Goal: Transaction & Acquisition: Book appointment/travel/reservation

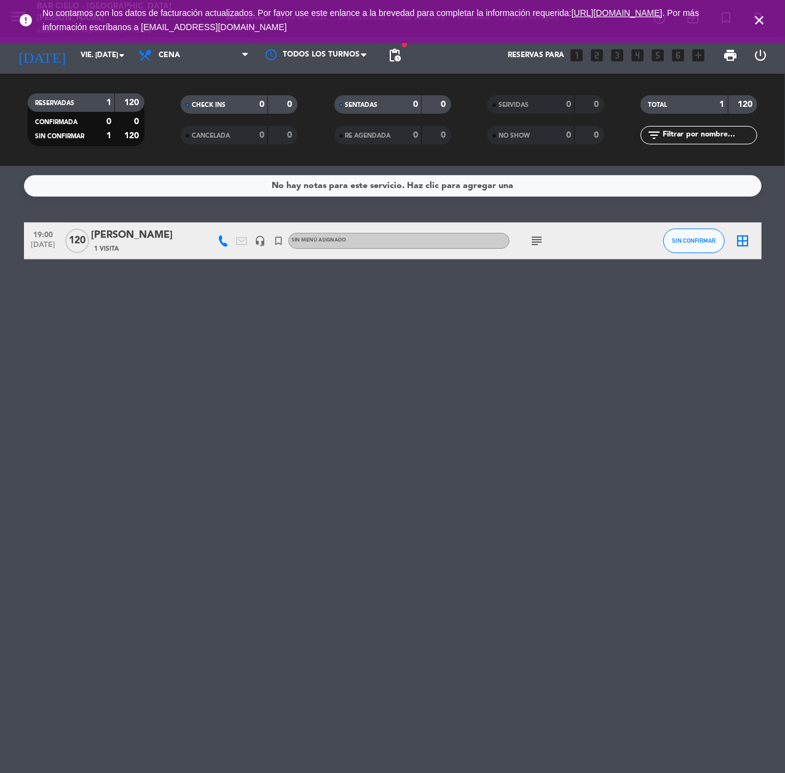
click at [756, 17] on icon "close" at bounding box center [759, 20] width 15 height 15
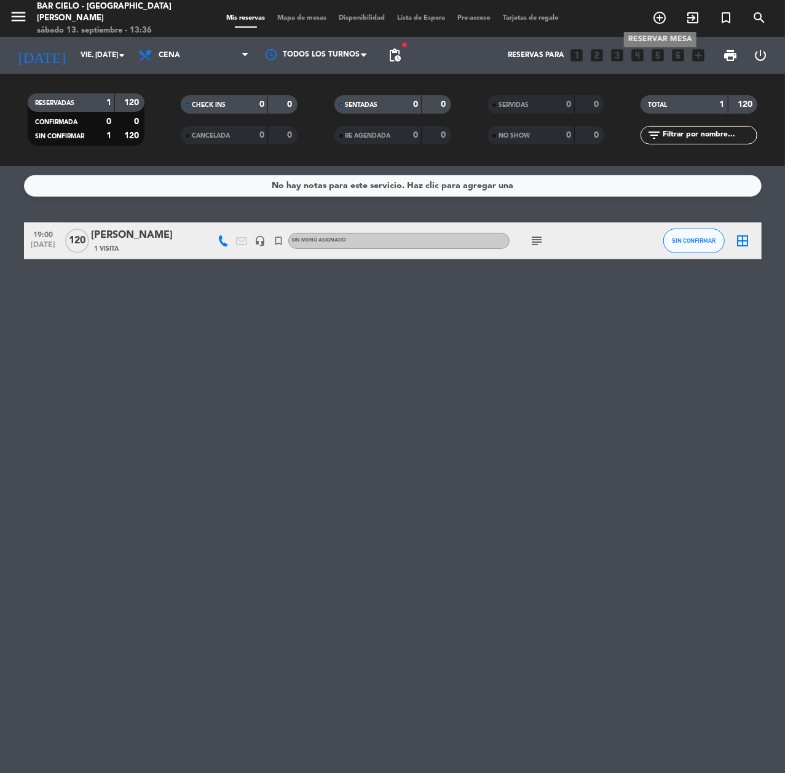
click at [662, 15] on icon "add_circle_outline" at bounding box center [659, 17] width 15 height 15
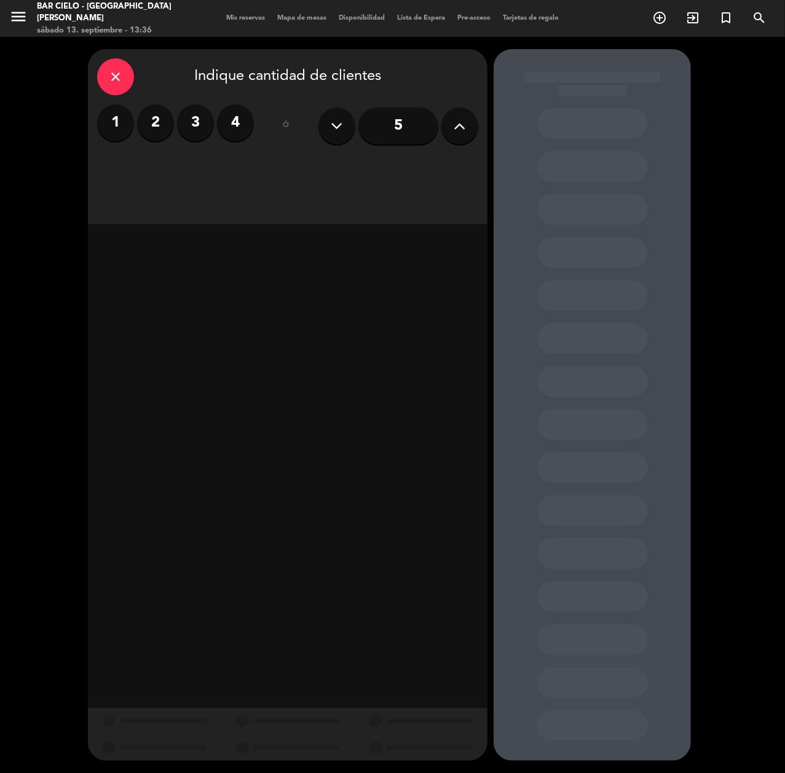
click at [160, 124] on label "2" at bounding box center [155, 122] width 37 height 37
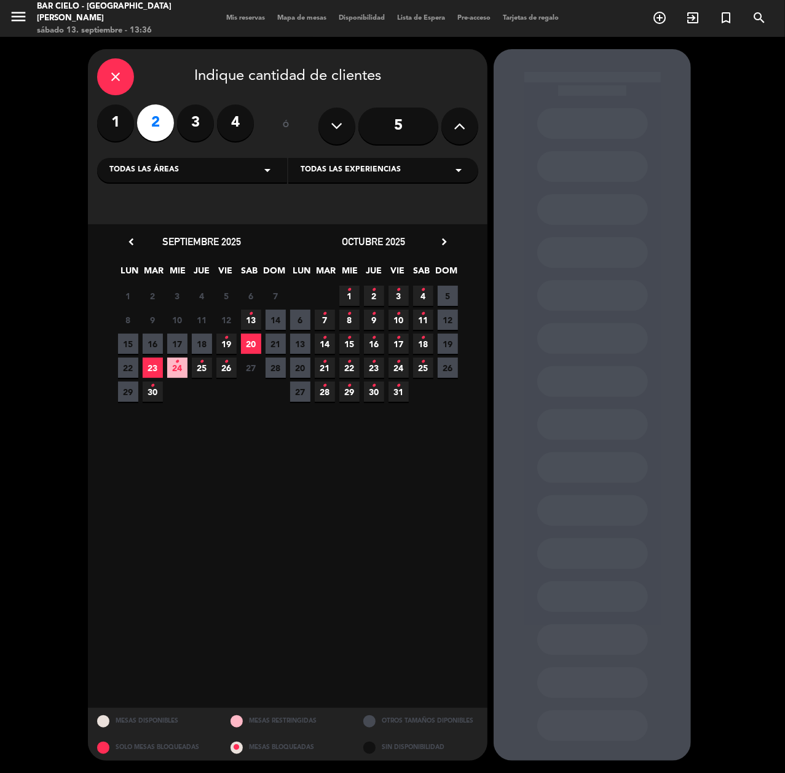
click at [231, 339] on span "19 •" at bounding box center [226, 344] width 20 height 20
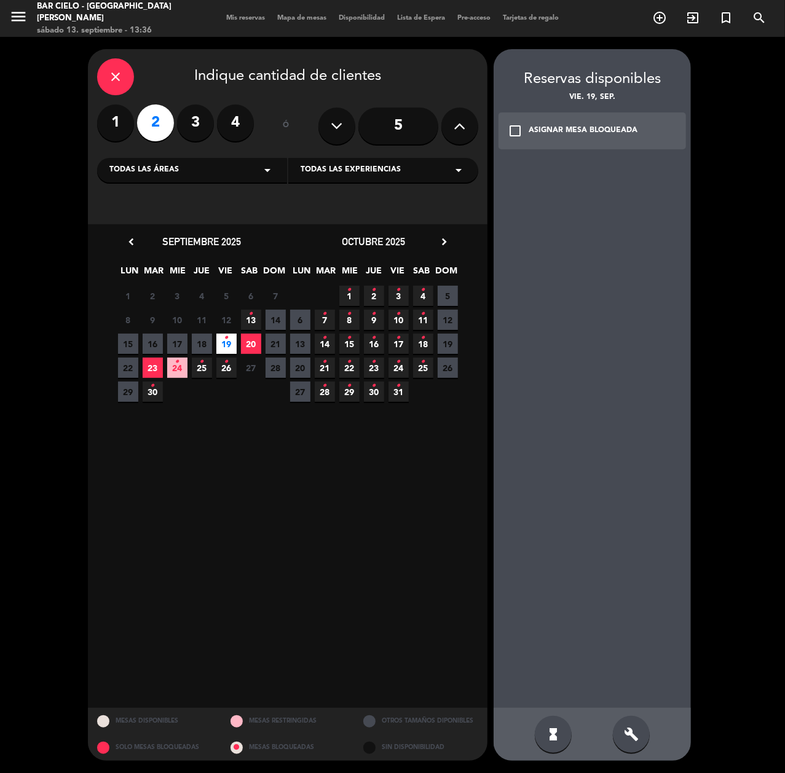
click at [615, 731] on div "build" at bounding box center [631, 734] width 37 height 37
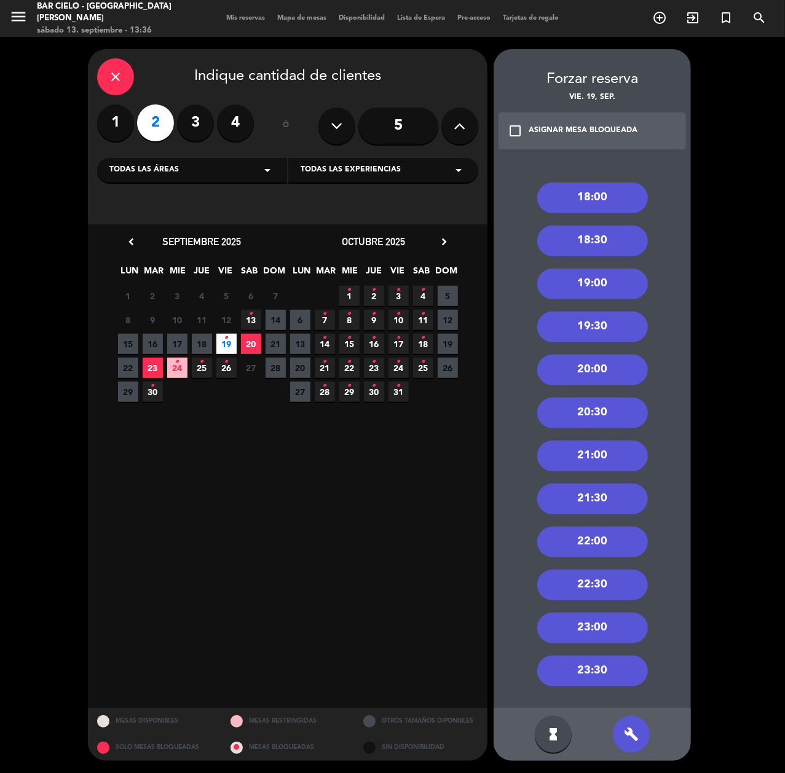
click at [591, 533] on div "22:00" at bounding box center [592, 542] width 111 height 31
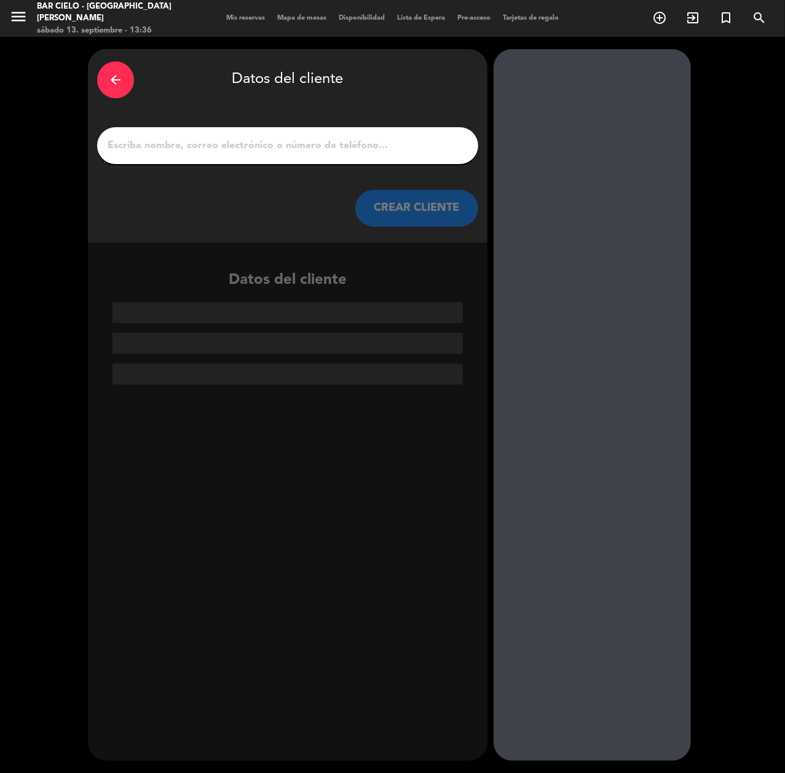
click at [241, 137] on input "1" at bounding box center [287, 145] width 363 height 17
paste input "[PERSON_NAME]"
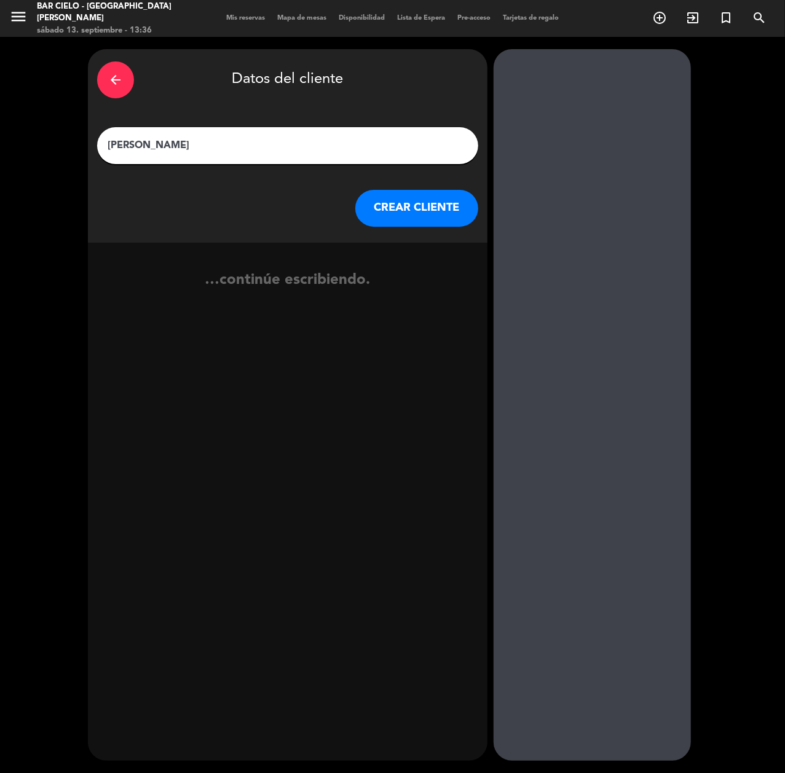
type input "[PERSON_NAME]"
click at [428, 215] on button "CREAR CLIENTE" at bounding box center [416, 208] width 123 height 37
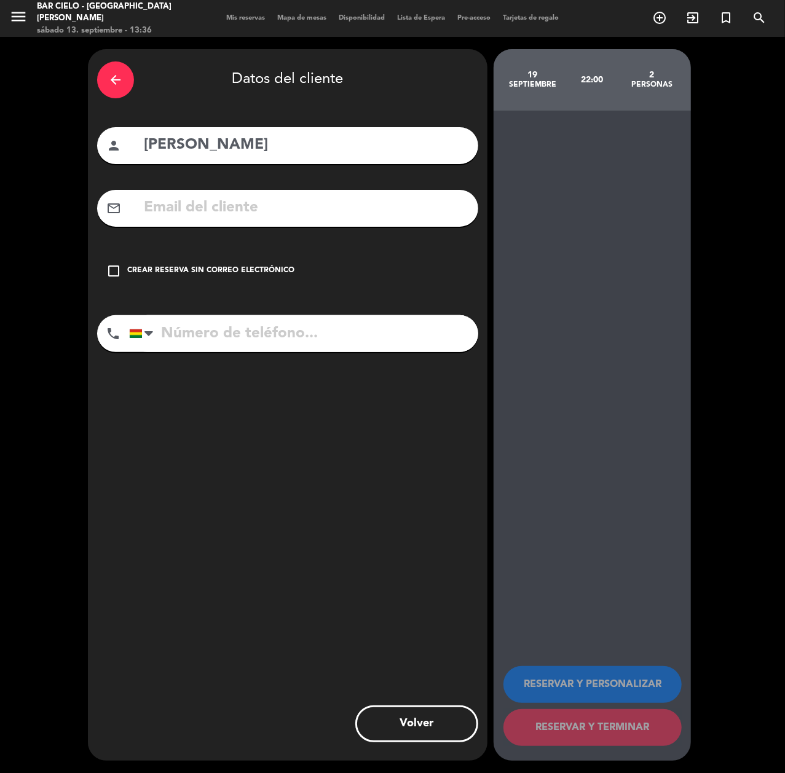
click at [210, 210] on input "text" at bounding box center [306, 207] width 326 height 25
paste input "[EMAIL_ADDRESS][DOMAIN_NAME]"
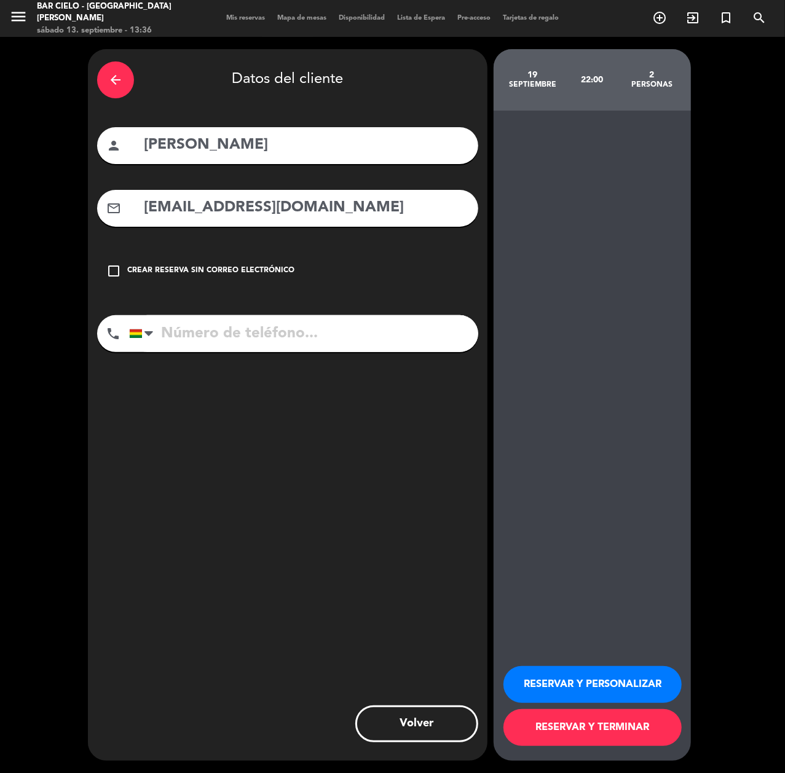
type input "[EMAIL_ADDRESS][DOMAIN_NAME]"
drag, startPoint x: 224, startPoint y: 326, endPoint x: 0, endPoint y: 486, distance: 275.4
click at [222, 327] on input "tel" at bounding box center [303, 333] width 349 height 37
paste input "69252940"
click at [187, 342] on input "69252940" at bounding box center [303, 333] width 349 height 37
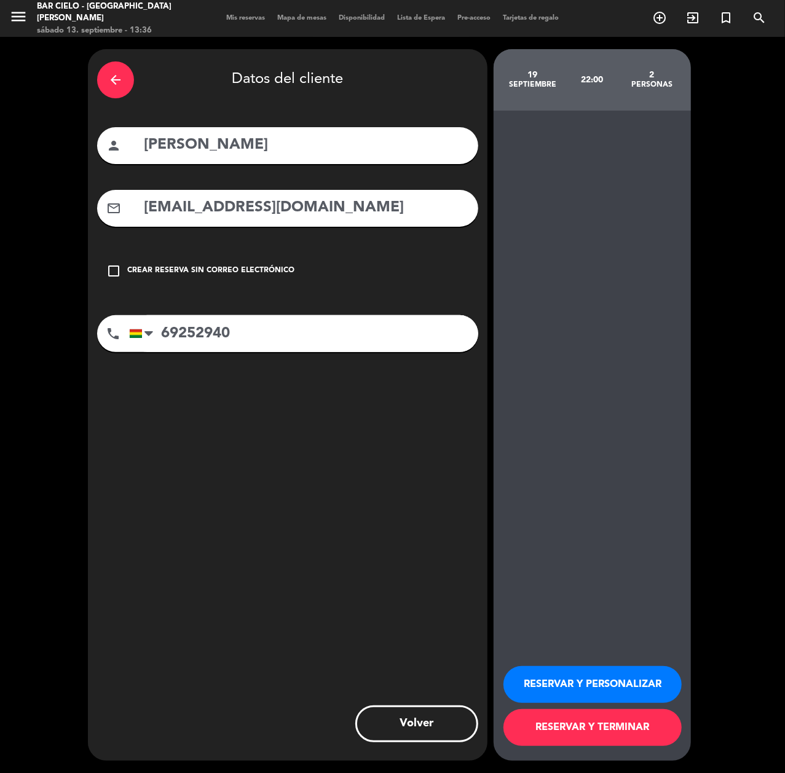
type input "69252940"
drag, startPoint x: 585, startPoint y: 672, endPoint x: 360, endPoint y: 709, distance: 227.8
click at [581, 674] on button "RESERVAR Y PERSONALIZAR" at bounding box center [592, 684] width 178 height 37
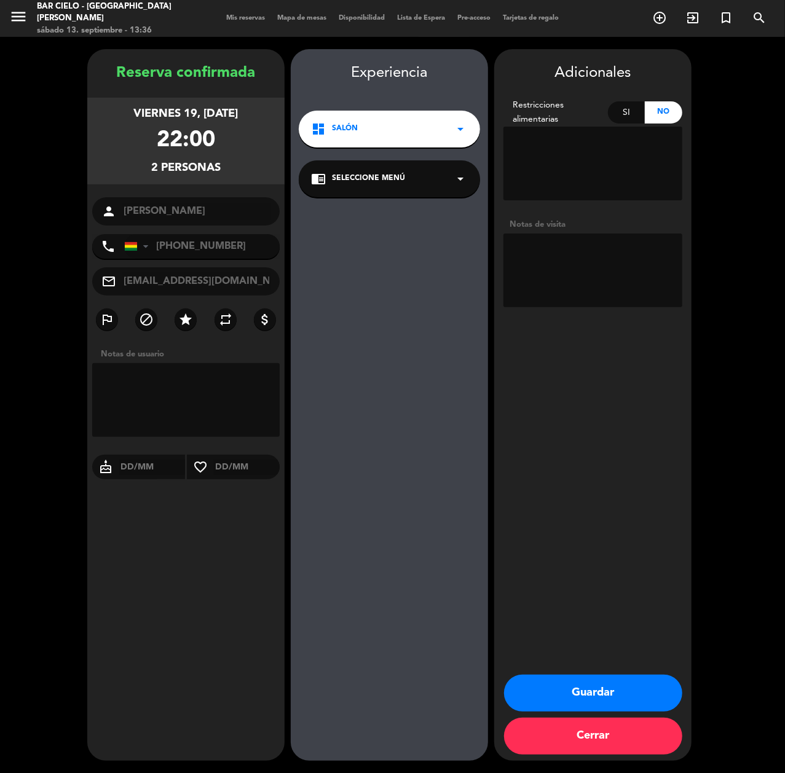
click at [556, 687] on button "Guardar" at bounding box center [593, 693] width 178 height 37
